Goal: Task Accomplishment & Management: Use online tool/utility

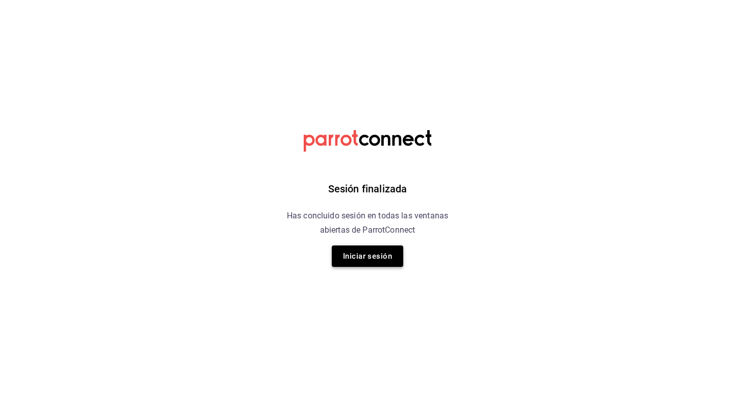
click at [361, 248] on button "Iniciar sesión" at bounding box center [367, 256] width 71 height 21
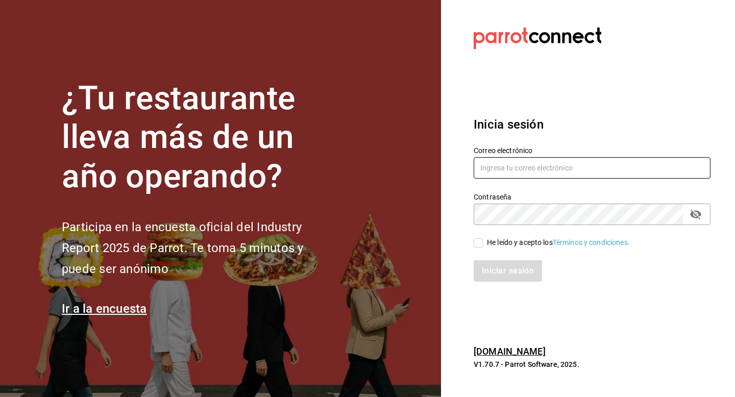
click at [505, 174] on input "text" at bounding box center [592, 167] width 237 height 21
type input "veroyun72@gmail.com"
click at [483, 240] on input "He leído y acepto los Términos y condiciones." at bounding box center [478, 242] width 9 height 9
checkbox input "true"
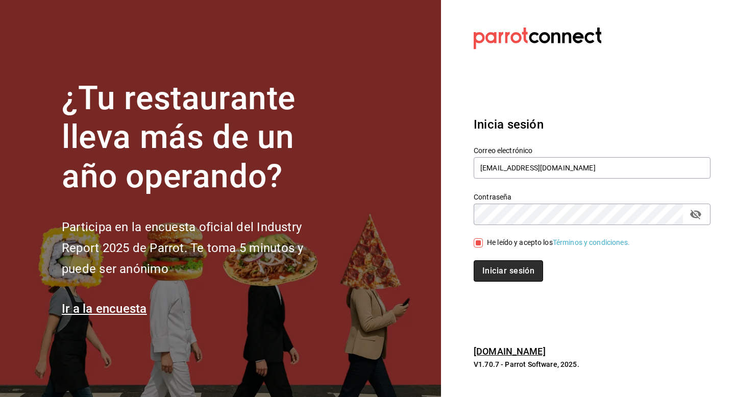
click at [488, 275] on button "Iniciar sesión" at bounding box center [508, 270] width 69 height 21
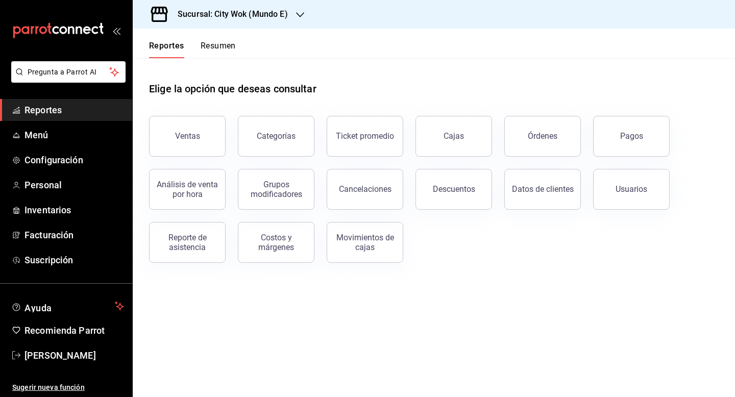
click at [226, 45] on button "Resumen" at bounding box center [218, 49] width 35 height 17
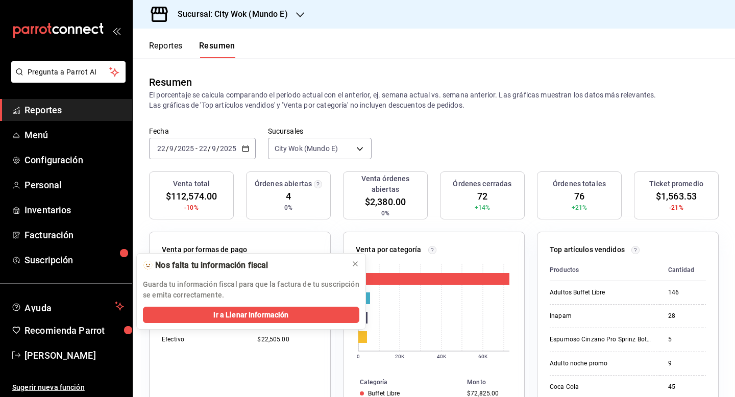
click at [277, 5] on div "Sucursal: City Wok (Mundo E)" at bounding box center [224, 14] width 167 height 29
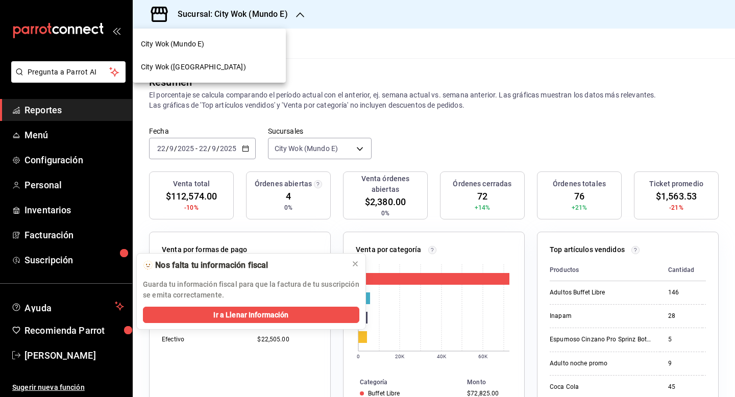
click at [227, 64] on div "City Wok (Tepeyac)" at bounding box center [209, 67] width 137 height 11
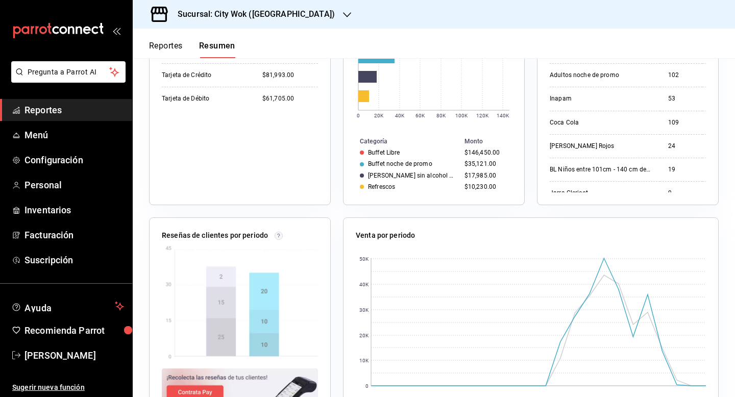
scroll to position [292, 0]
